Goal: Task Accomplishment & Management: Use online tool/utility

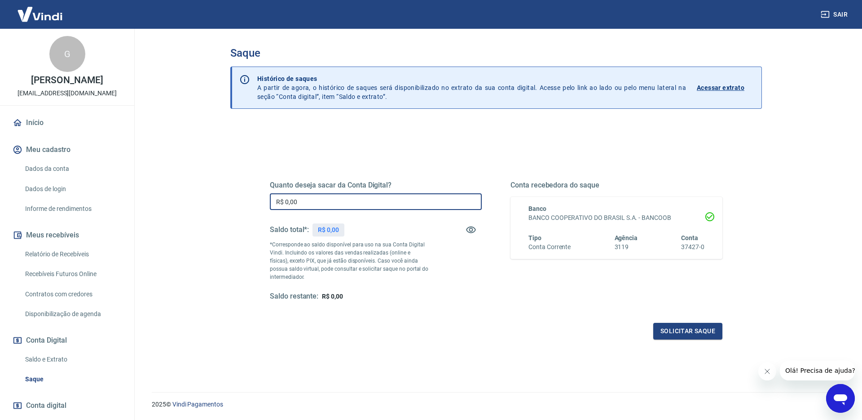
click at [378, 201] on input "R$ 0,00" at bounding box center [376, 201] width 212 height 17
click at [382, 201] on input "R$ 0,00" at bounding box center [376, 201] width 212 height 17
click at [392, 201] on input "R$ 0,00" at bounding box center [376, 201] width 212 height 17
click at [402, 236] on div "Saldo total*: R$ 0,00" at bounding box center [376, 230] width 212 height 22
click at [401, 195] on input "R$ 0,00" at bounding box center [376, 201] width 212 height 17
